Goal: Navigation & Orientation: Go to known website

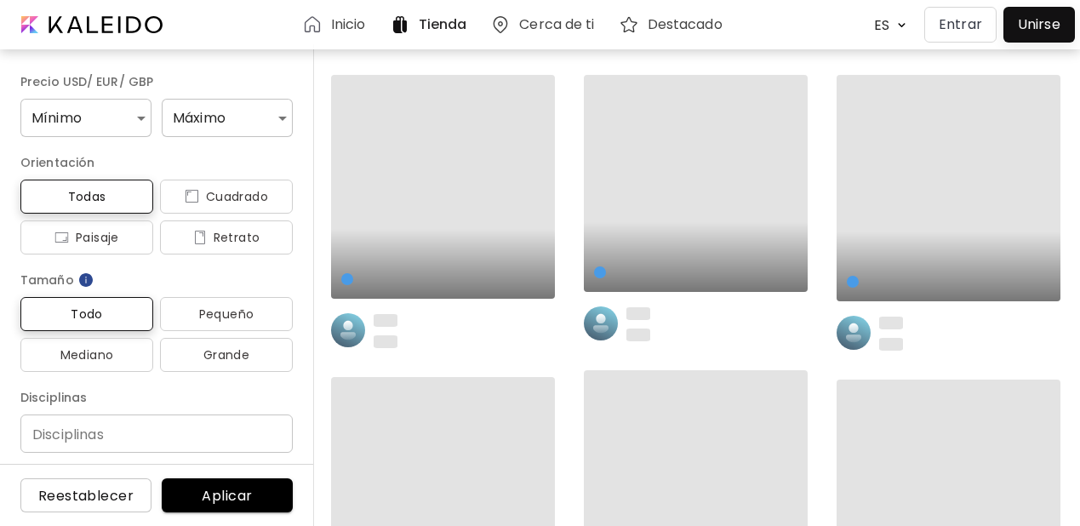
click at [954, 28] on p "Entrar" at bounding box center [959, 24] width 43 height 20
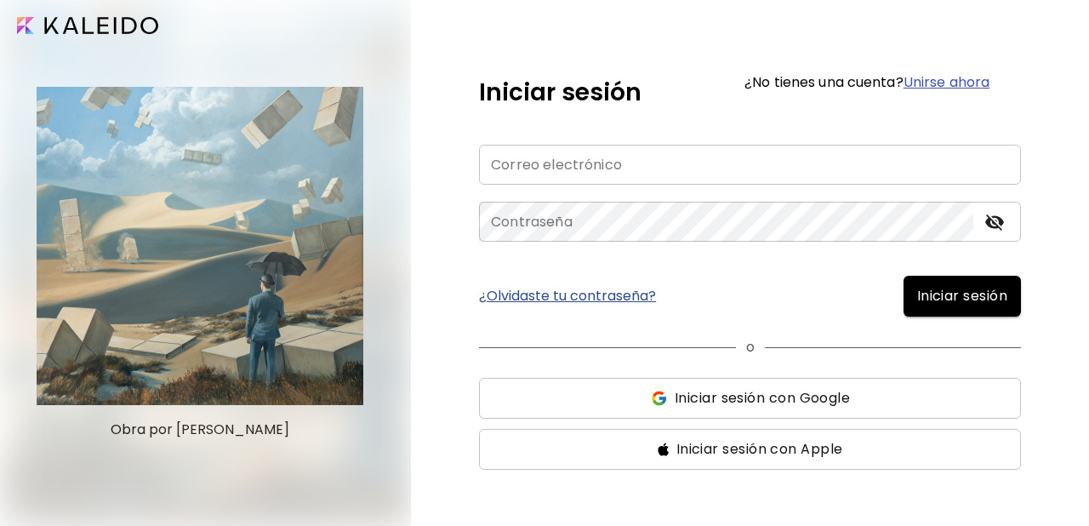
type input "**********"
click at [966, 284] on button "Iniciar sesión" at bounding box center [962, 296] width 117 height 41
